Goal: Task Accomplishment & Management: Manage account settings

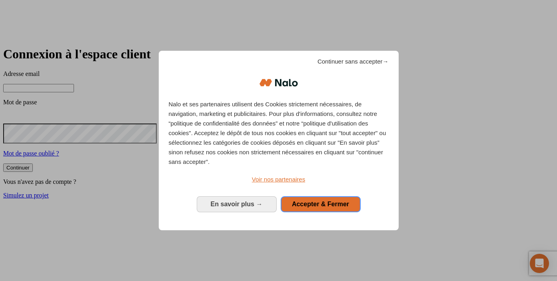
click at [319, 203] on span "Accepter & Fermer" at bounding box center [320, 204] width 57 height 7
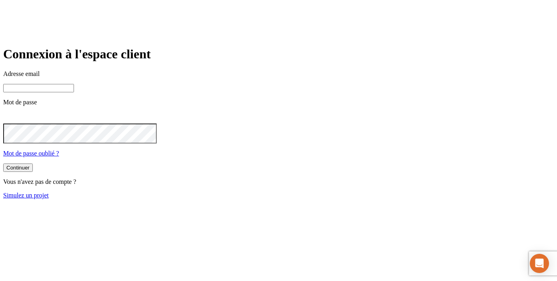
click at [74, 92] on input at bounding box center [38, 88] width 71 height 8
paste input "james.bond+27150@nalo.fr"
type input "james.bond+27150@nalo.fr"
click at [3, 164] on button "Continuer" at bounding box center [18, 168] width 30 height 8
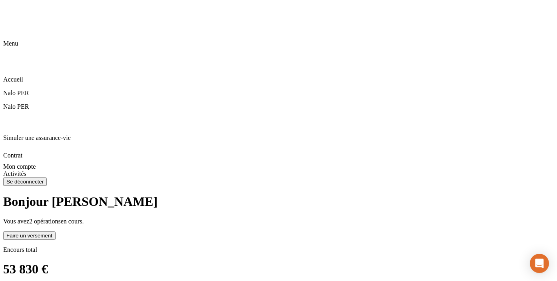
click at [61, 218] on span "2 opérations" at bounding box center [45, 221] width 32 height 7
drag, startPoint x: 400, startPoint y: 84, endPoint x: 395, endPoint y: 85, distance: 4.9
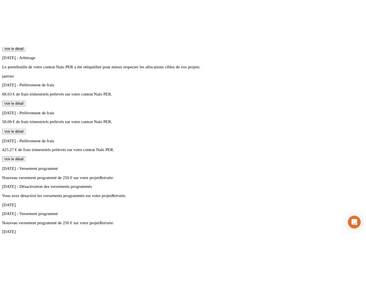
scroll to position [670, 0]
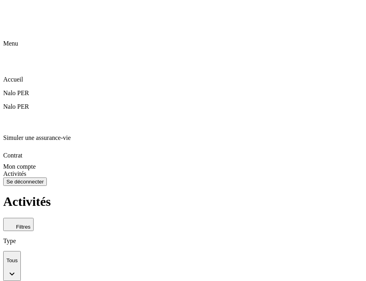
click at [11, 13] on icon at bounding box center [8, 8] width 10 height 10
click at [11, 40] on div "Menu" at bounding box center [182, 49] width 359 height 18
click at [33, 76] on p "Accueil" at bounding box center [182, 79] width 359 height 7
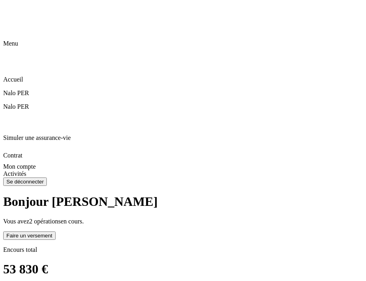
click at [10, 13] on icon at bounding box center [8, 8] width 10 height 10
click at [10, 40] on div "Menu" at bounding box center [182, 49] width 359 height 18
click at [27, 76] on p "Accueil" at bounding box center [182, 79] width 359 height 7
